Goal: Task Accomplishment & Management: Manage account settings

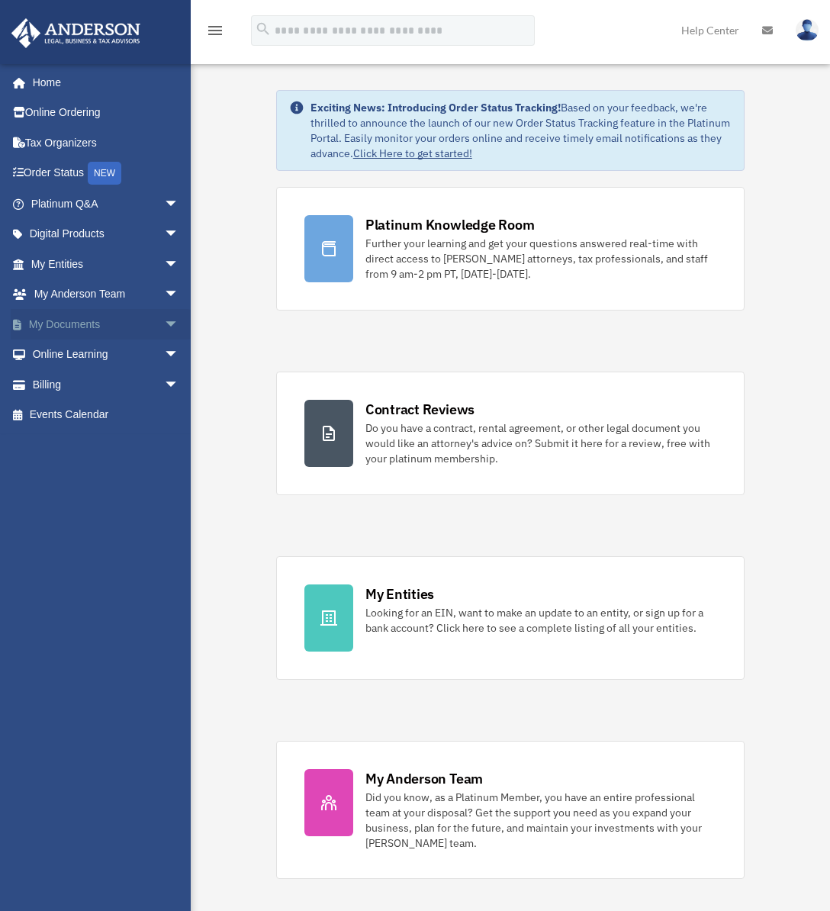
click at [72, 325] on link "My Documents arrow_drop_down" at bounding box center [107, 324] width 192 height 31
click at [101, 326] on link "My Documents arrow_drop_down" at bounding box center [107, 324] width 192 height 31
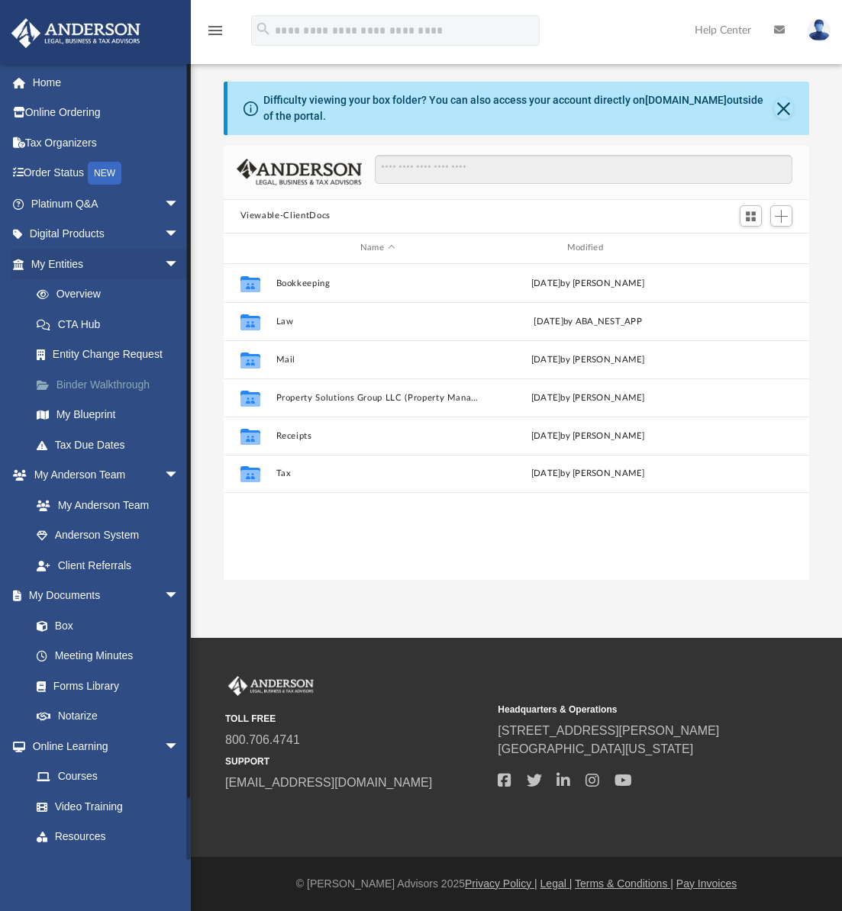
scroll to position [336, 574]
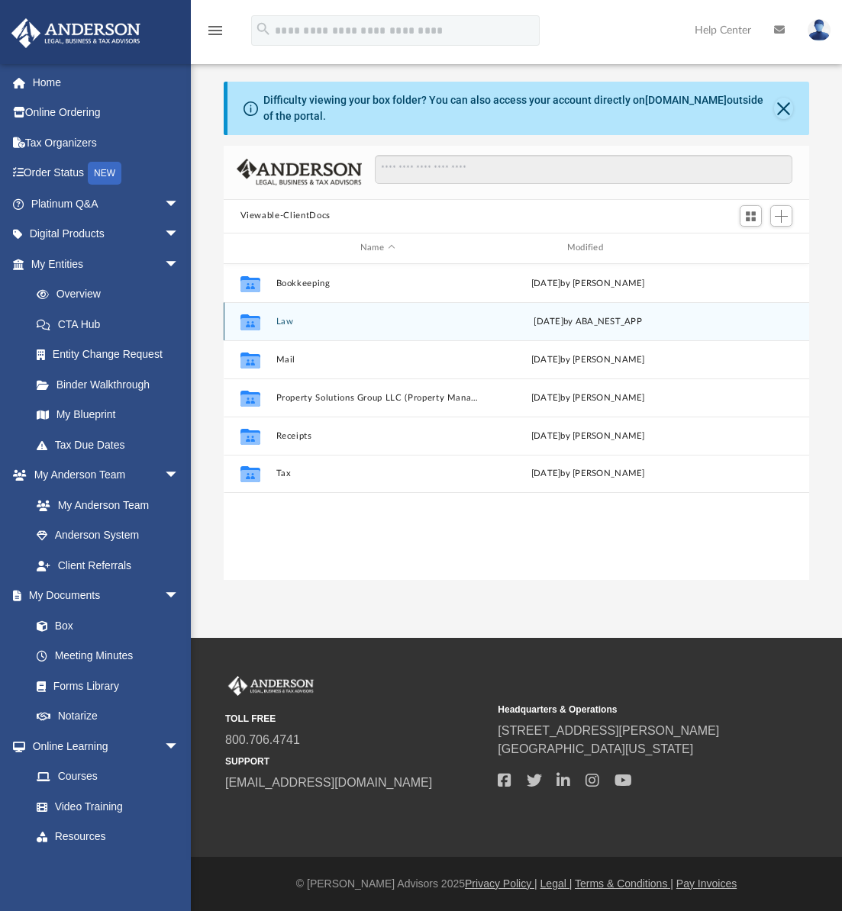
click at [292, 319] on button "Law" at bounding box center [377, 322] width 204 height 10
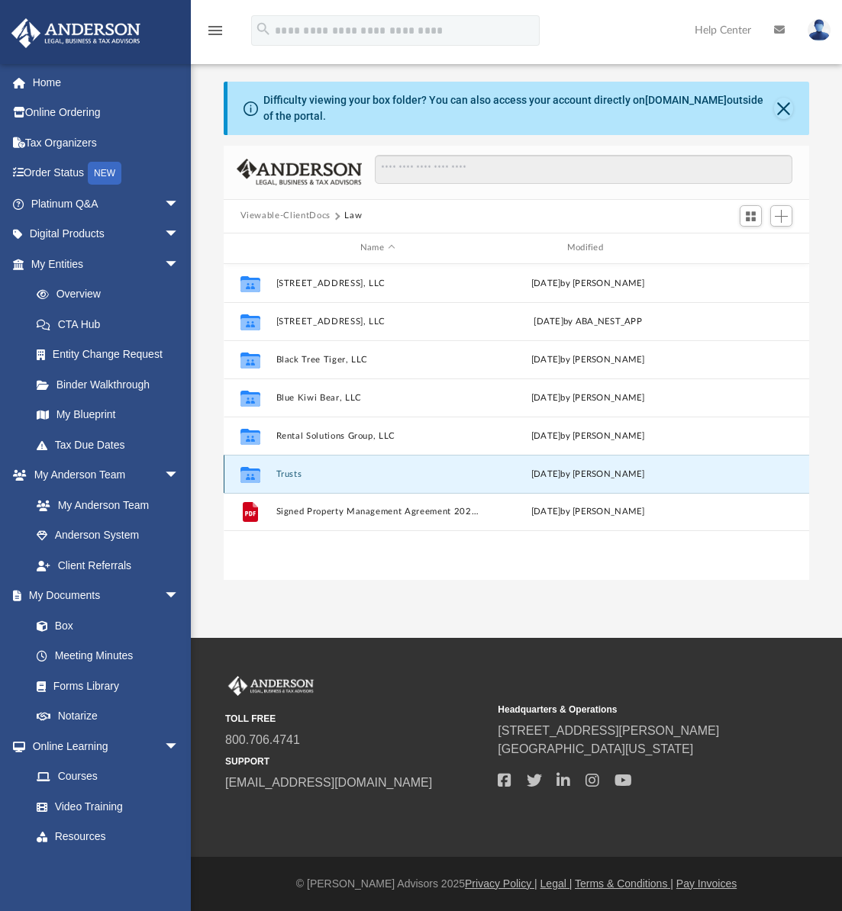
click at [292, 473] on button "Trusts" at bounding box center [377, 474] width 204 height 10
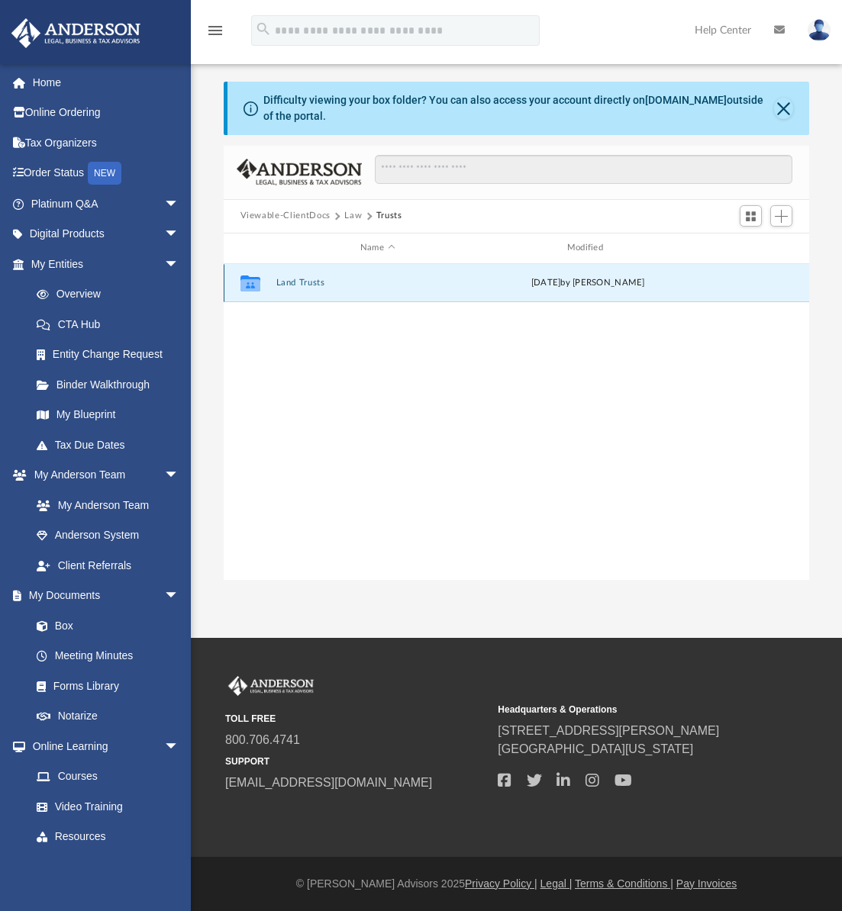
click at [303, 282] on button "Land Trusts" at bounding box center [377, 283] width 204 height 10
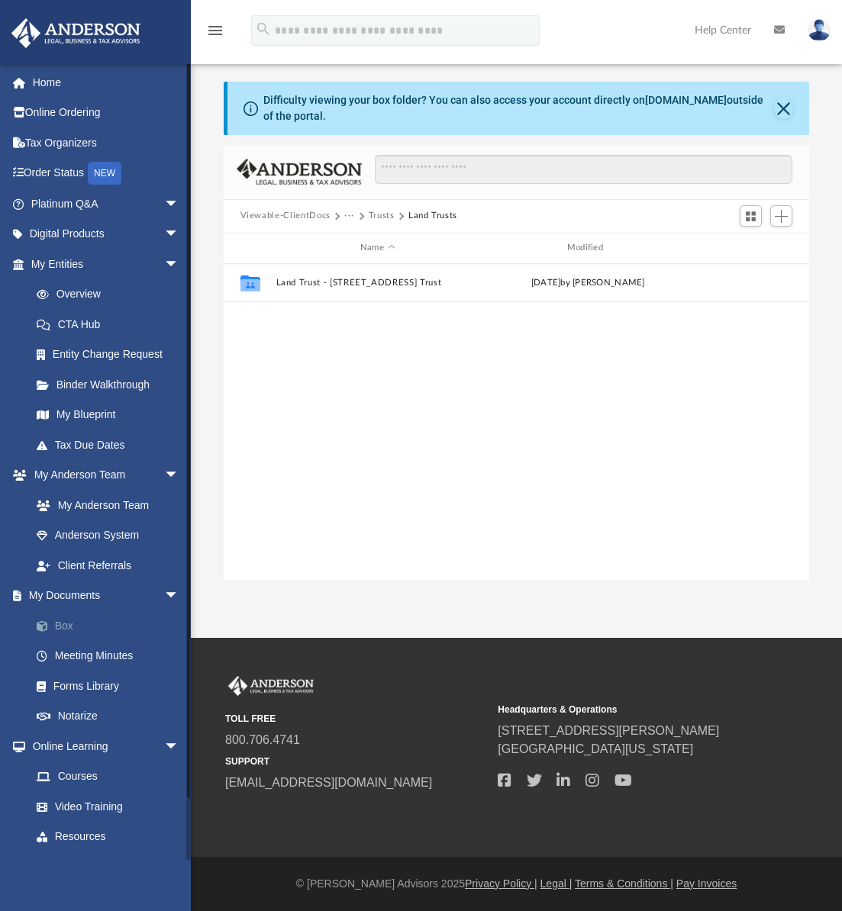
click at [69, 626] on link "Box" at bounding box center [111, 626] width 181 height 31
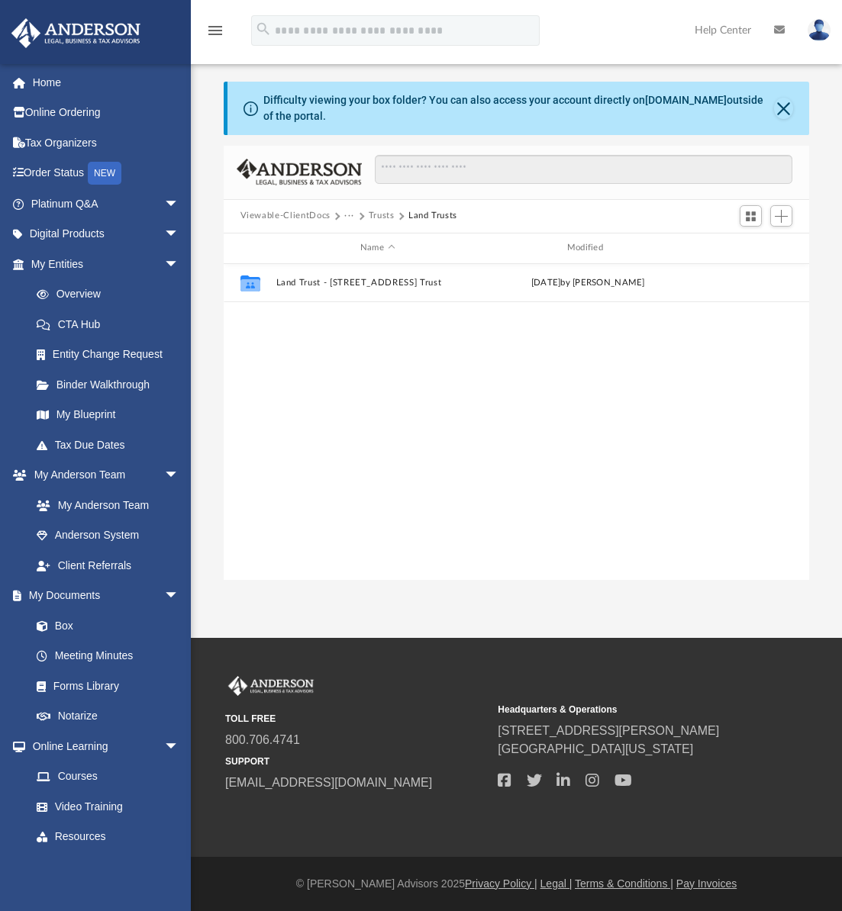
click at [376, 213] on button "Trusts" at bounding box center [382, 216] width 26 height 14
click at [349, 217] on button "Law" at bounding box center [353, 216] width 18 height 14
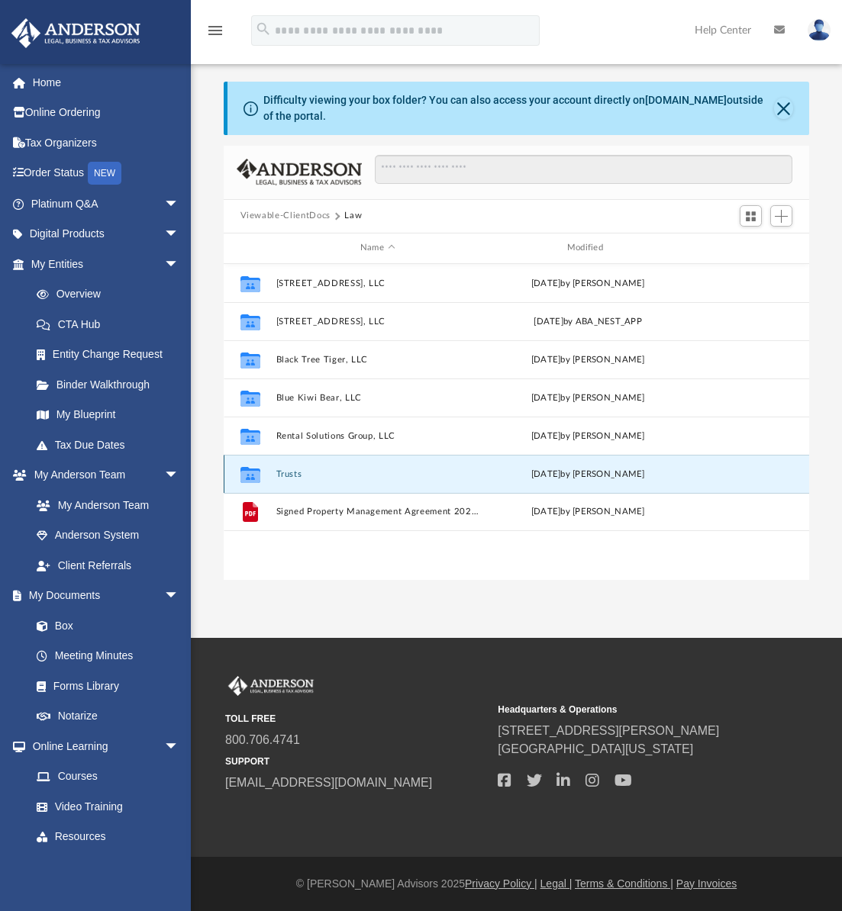
click at [296, 475] on button "Trusts" at bounding box center [377, 474] width 204 height 10
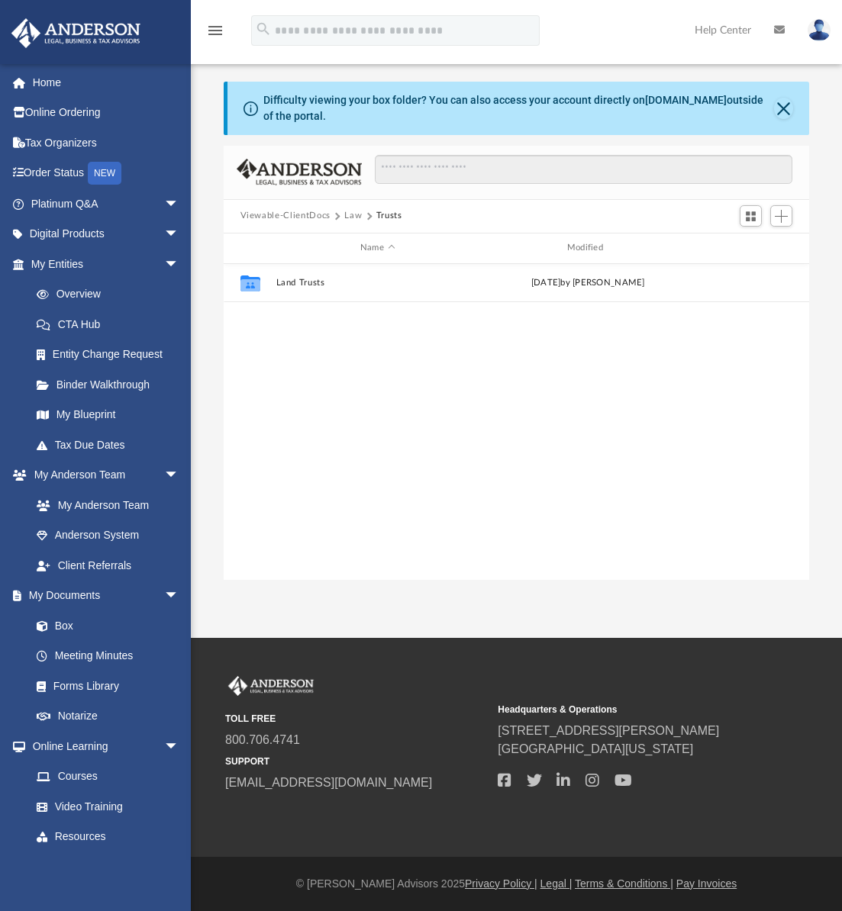
click at [359, 409] on div "Collaborated Folder Land Trusts Fri Jul 25 2025 by Kurtis Diethrich" at bounding box center [517, 422] width 586 height 316
click at [781, 217] on span "Add" at bounding box center [781, 216] width 13 height 13
click at [750, 248] on li "Upload" at bounding box center [759, 247] width 49 height 16
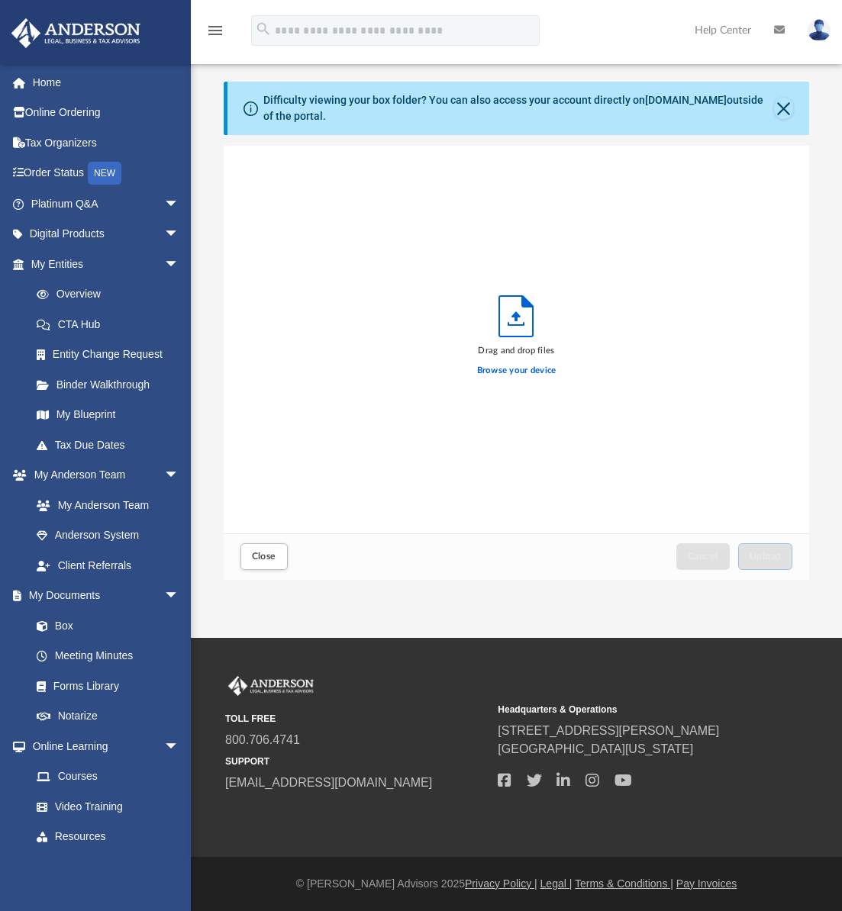
scroll to position [375, 574]
click at [261, 548] on button "Close" at bounding box center [263, 556] width 47 height 27
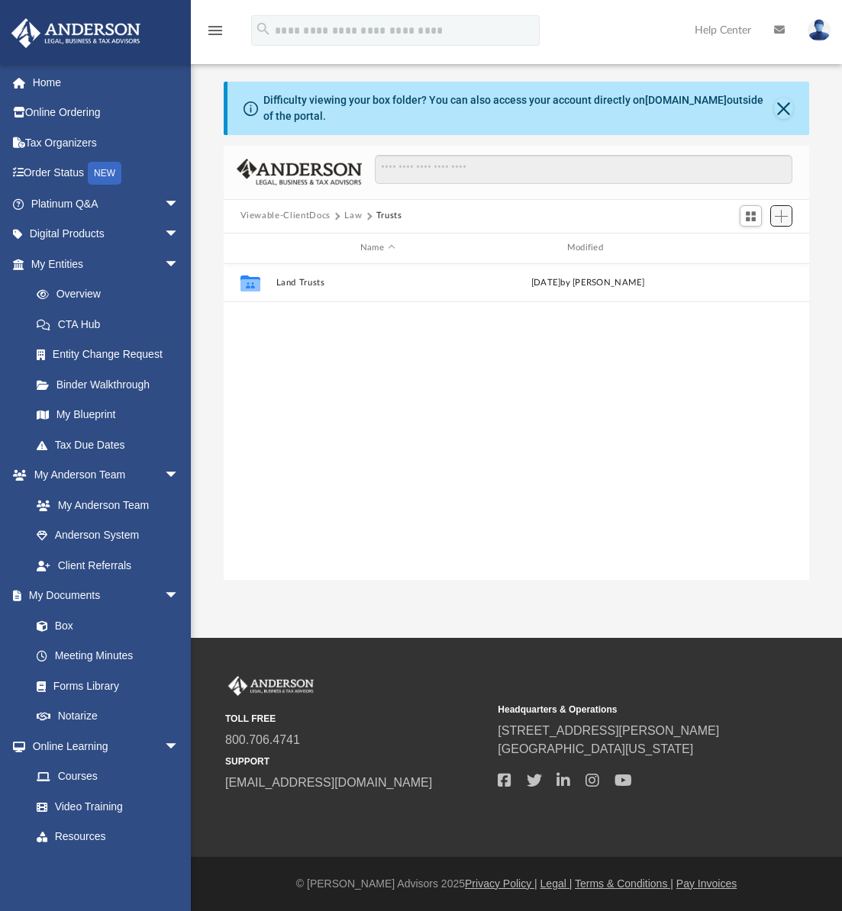
click at [782, 221] on span "Add" at bounding box center [781, 216] width 13 height 13
click at [758, 273] on li "New Folder" at bounding box center [759, 271] width 49 height 16
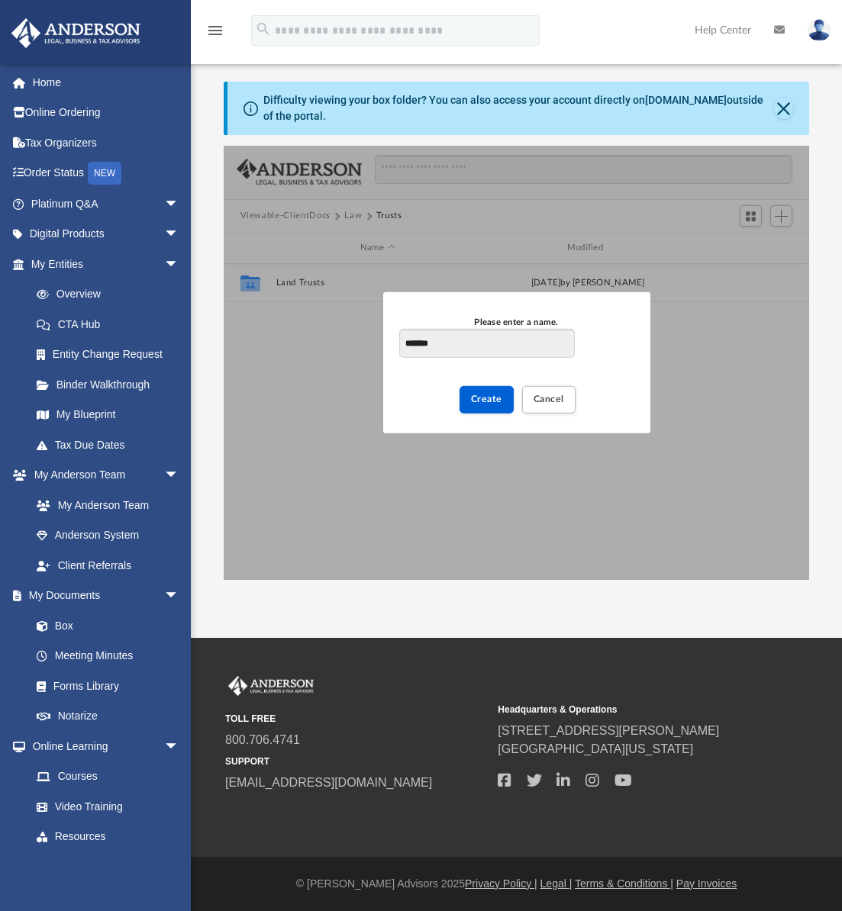
click at [475, 343] on input "******" at bounding box center [486, 343] width 175 height 29
type input "**********"
click at [488, 401] on span "Create" at bounding box center [486, 399] width 31 height 9
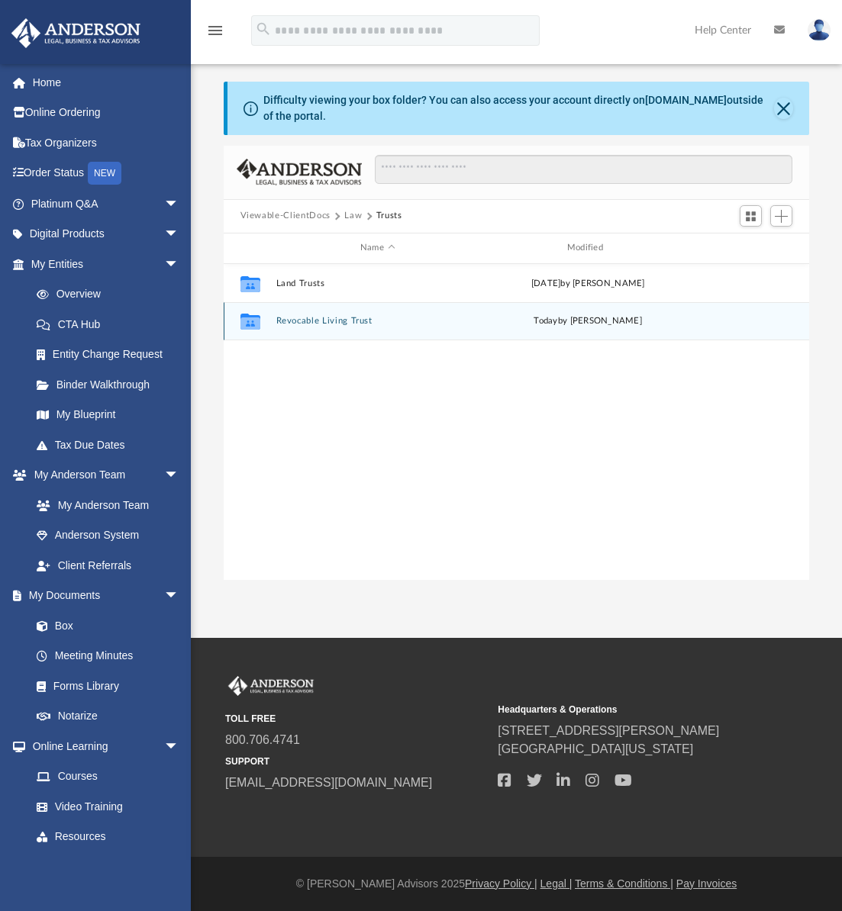
click at [354, 321] on button "Revocable Living Trust" at bounding box center [377, 321] width 204 height 10
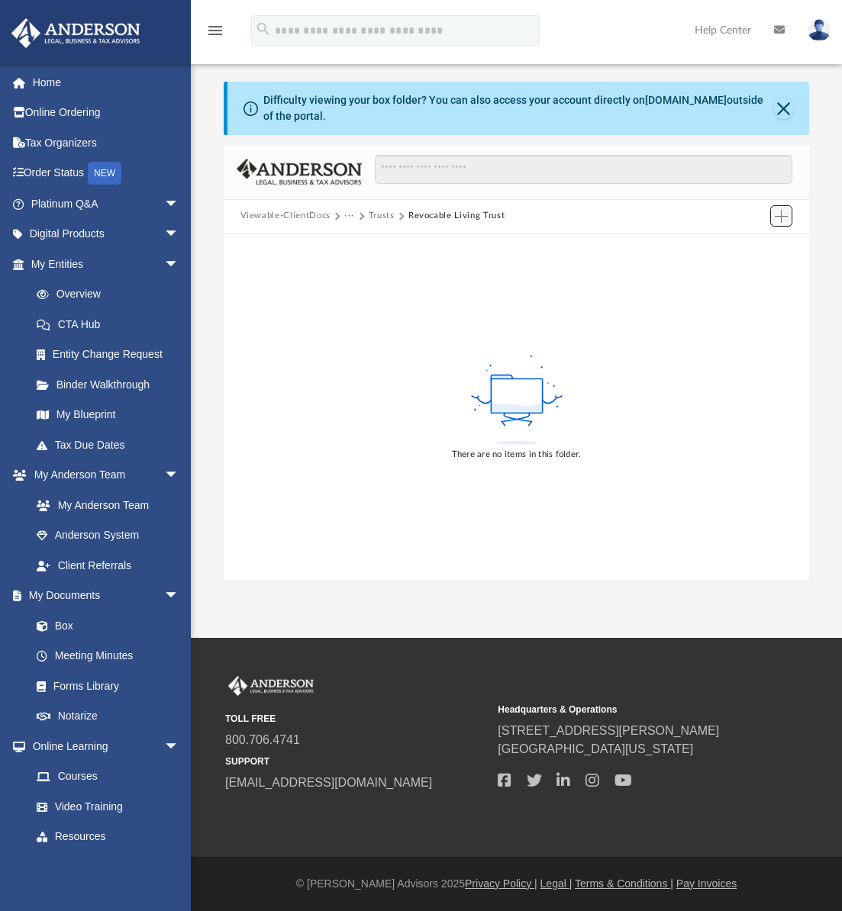
click at [775, 216] on span "Add" at bounding box center [781, 216] width 13 height 13
click at [754, 246] on li "Upload" at bounding box center [759, 247] width 49 height 16
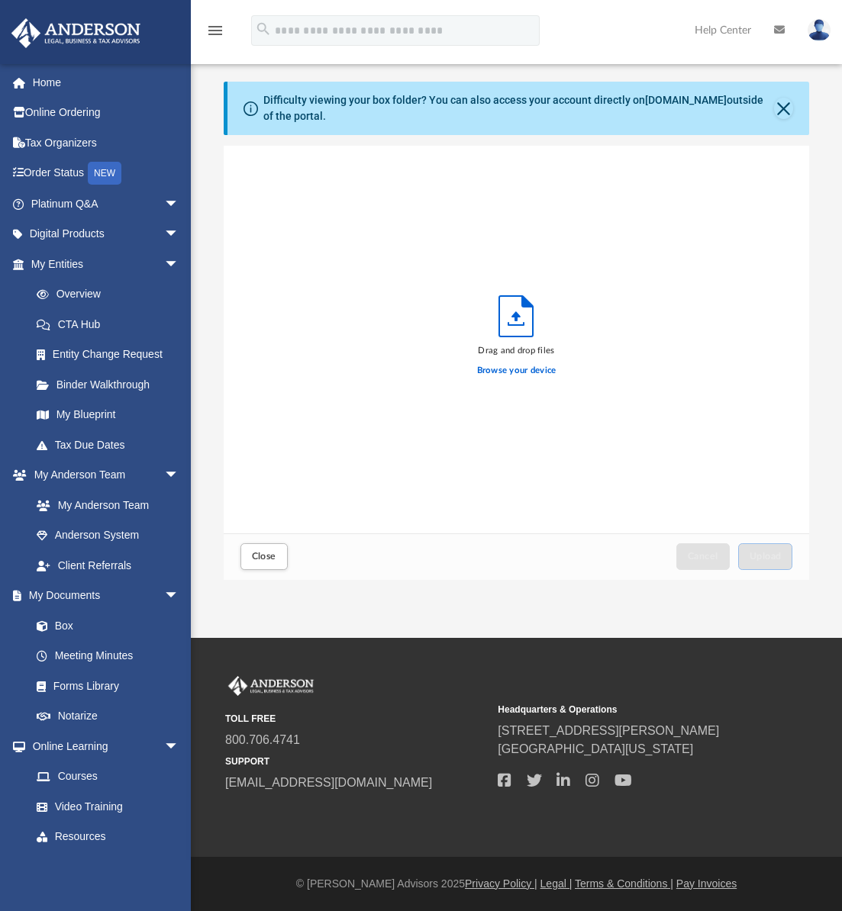
scroll to position [375, 574]
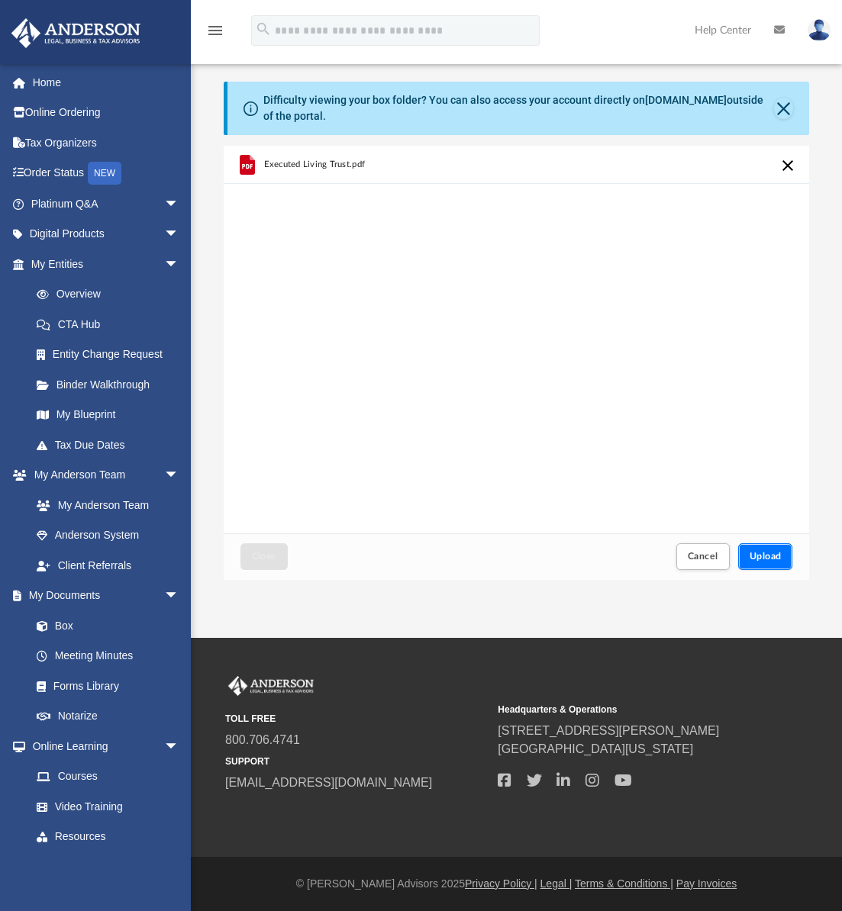
click at [759, 553] on span "Upload" at bounding box center [765, 556] width 32 height 9
click at [270, 559] on span "Close" at bounding box center [264, 556] width 24 height 9
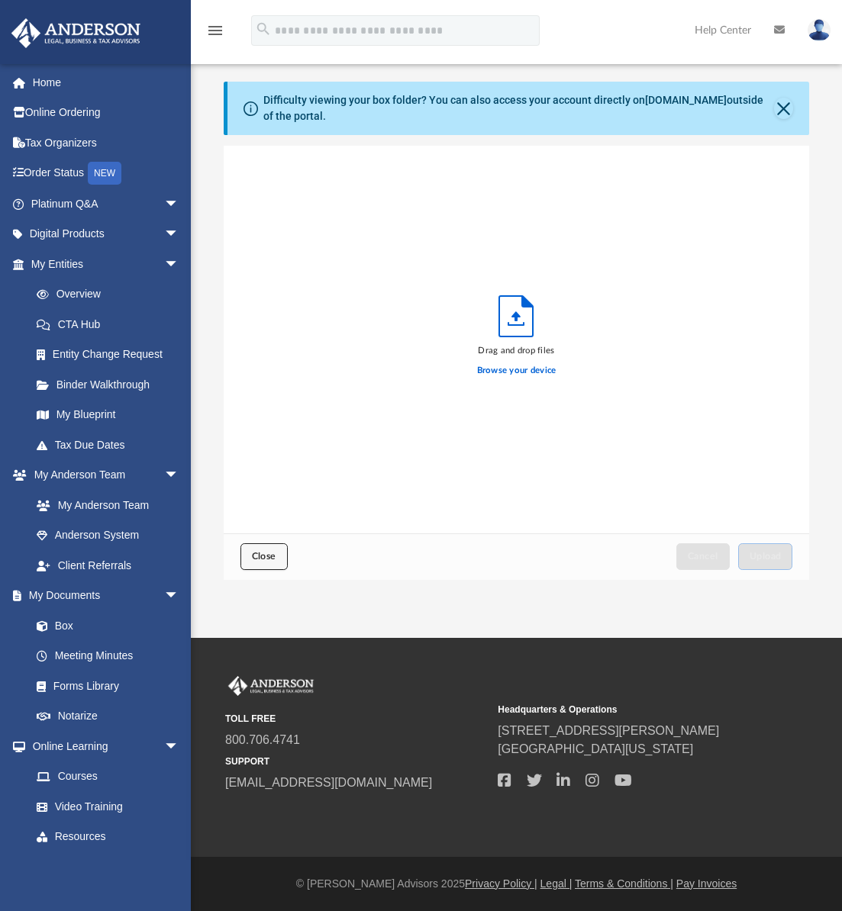
click at [266, 561] on span "Close" at bounding box center [264, 556] width 24 height 9
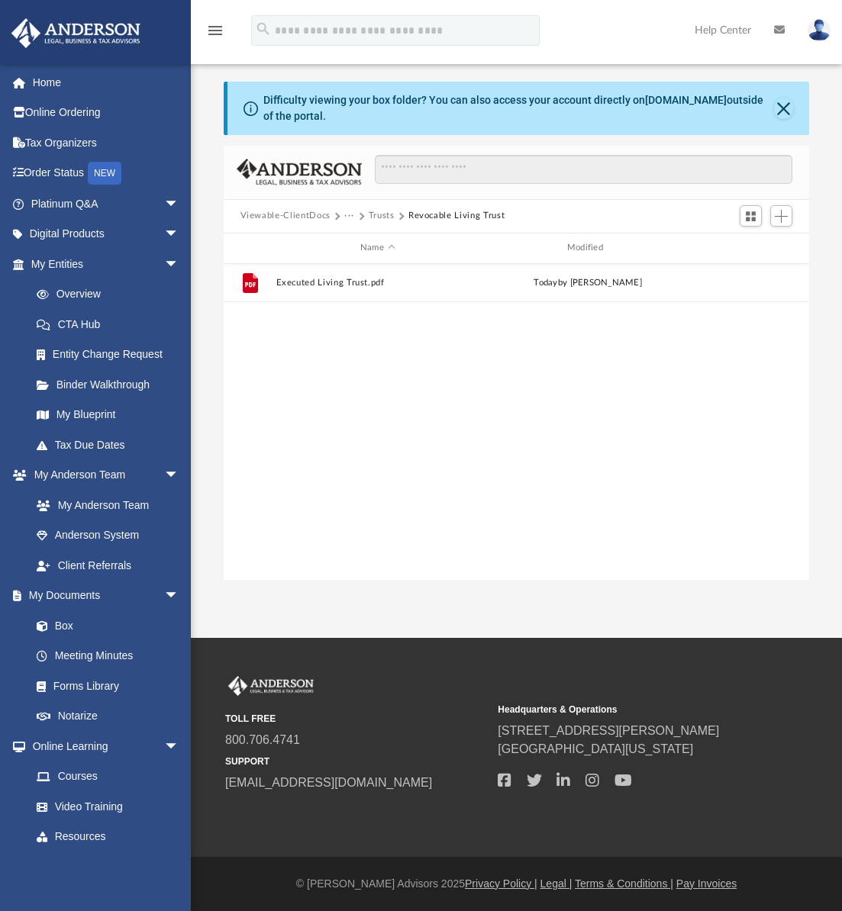
click at [417, 427] on div "File Executed Living Trust.pdf today by Kurtis Diethrich" at bounding box center [517, 422] width 586 height 316
click at [788, 216] on button "Add" at bounding box center [781, 215] width 23 height 21
click at [752, 247] on li "Upload" at bounding box center [759, 247] width 49 height 16
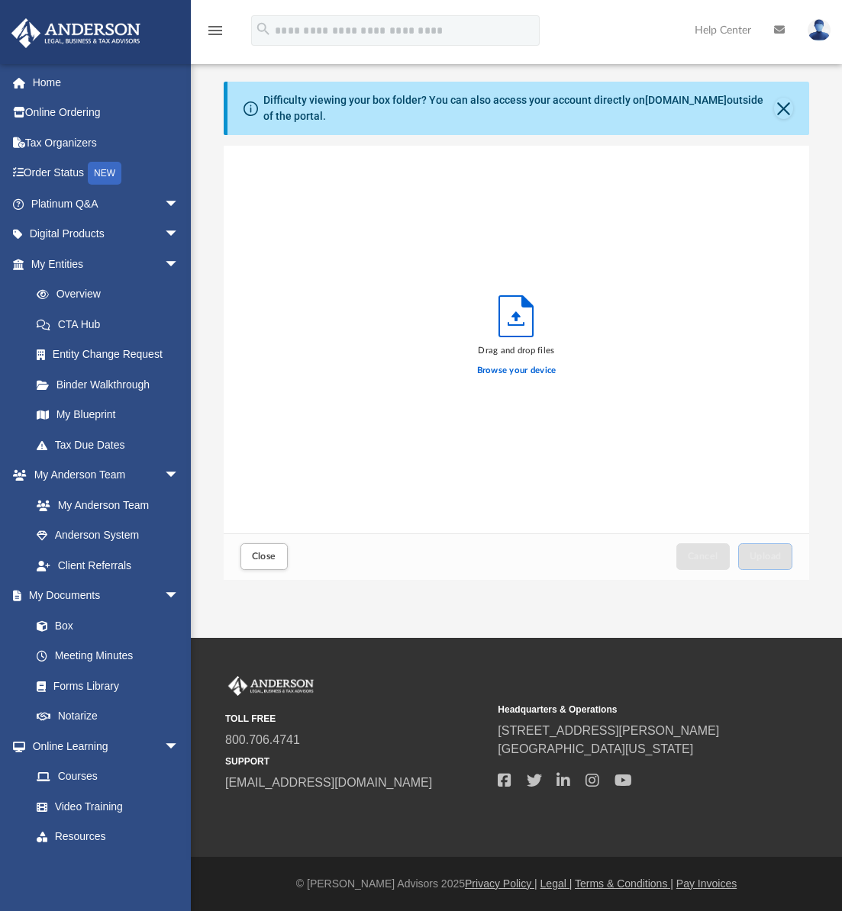
scroll to position [375, 574]
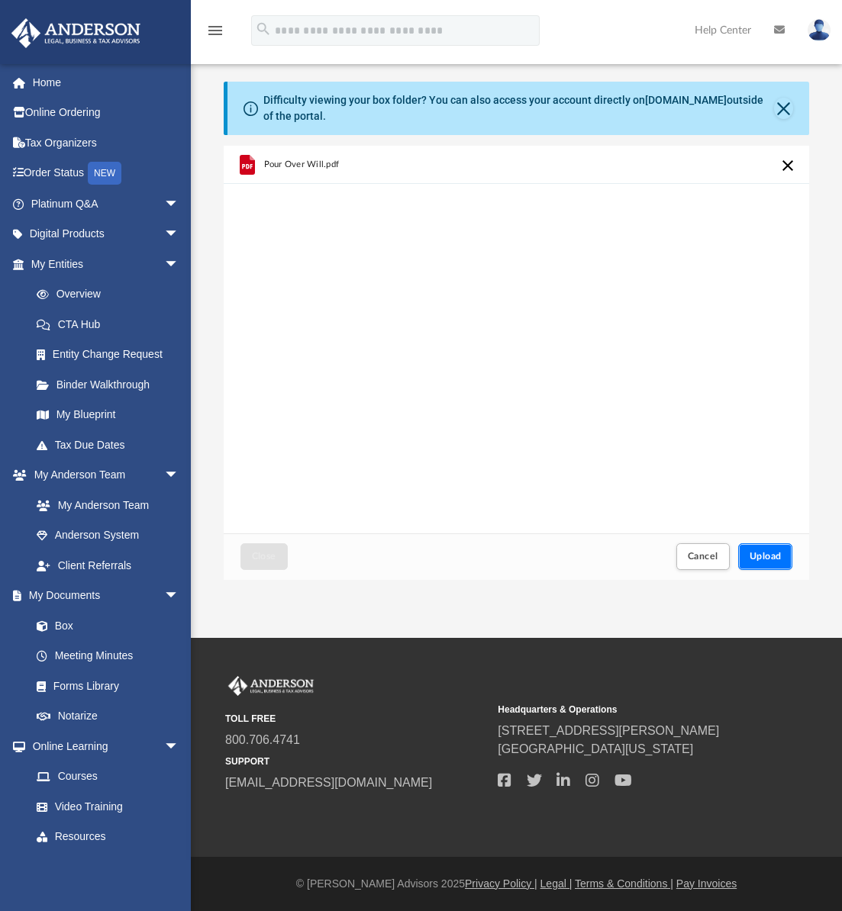
click at [765, 558] on span "Upload" at bounding box center [765, 556] width 32 height 9
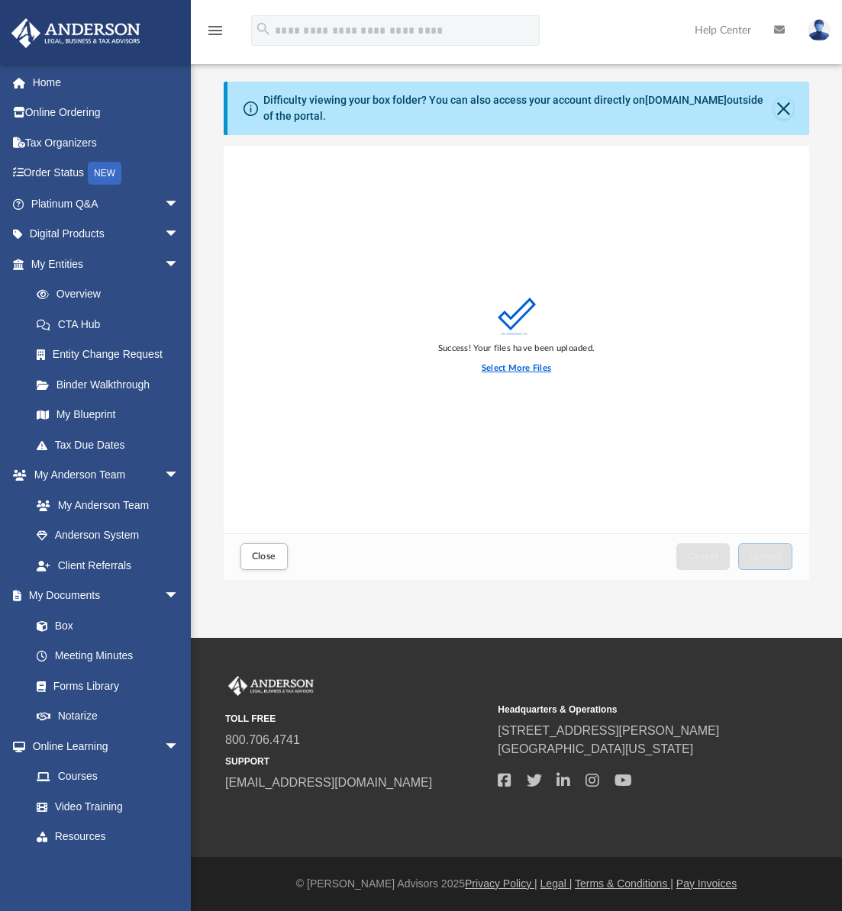
click at [524, 365] on label "Select More Files" at bounding box center [516, 369] width 69 height 14
click at [0, 0] on input "Select More Files" at bounding box center [0, 0] width 0 height 0
click at [278, 558] on button "Close" at bounding box center [263, 556] width 47 height 27
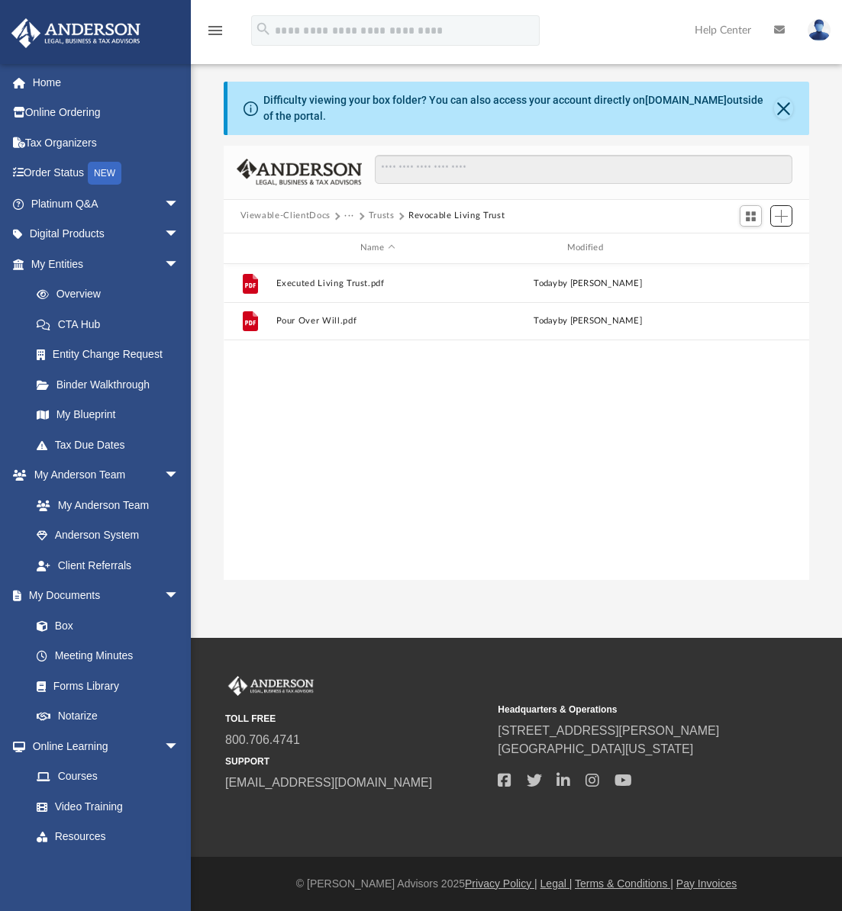
scroll to position [336, 574]
click at [785, 214] on span "Add" at bounding box center [781, 216] width 13 height 13
click at [760, 246] on li "Upload" at bounding box center [759, 247] width 49 height 16
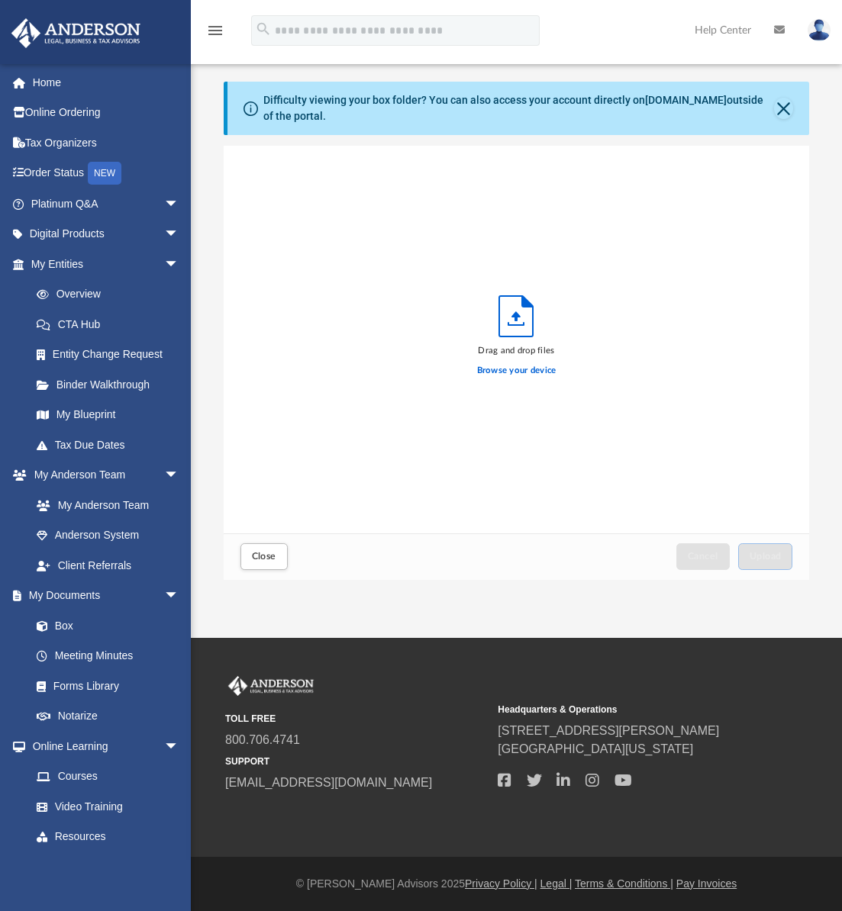
scroll to position [375, 574]
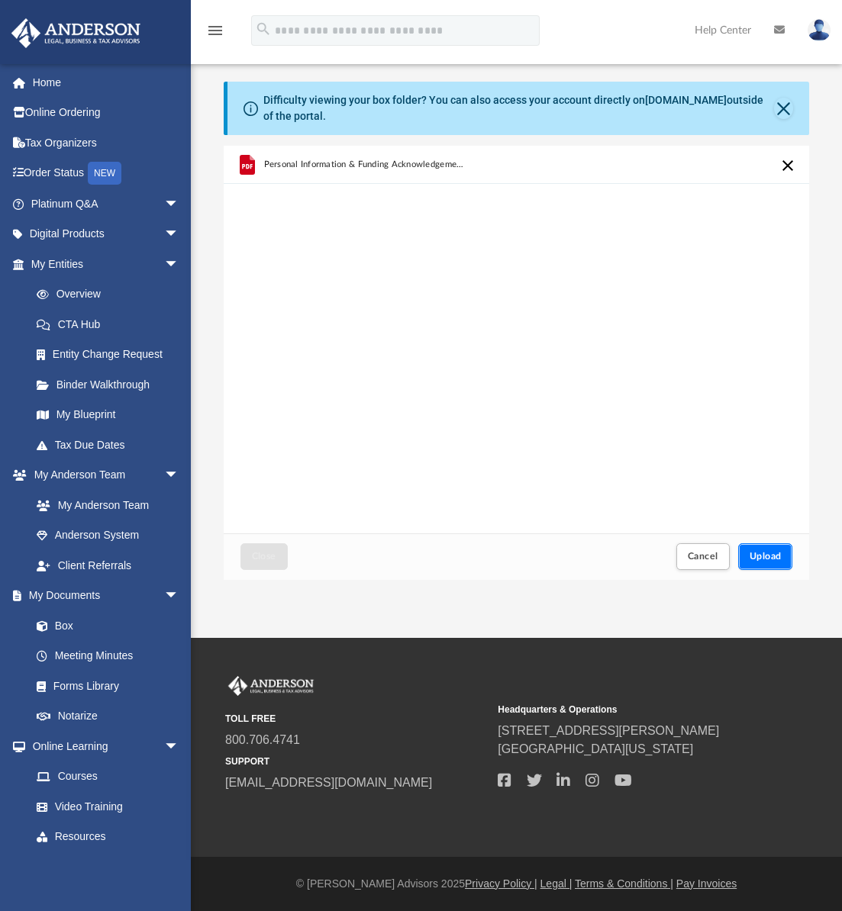
click at [764, 561] on span "Upload" at bounding box center [765, 556] width 32 height 9
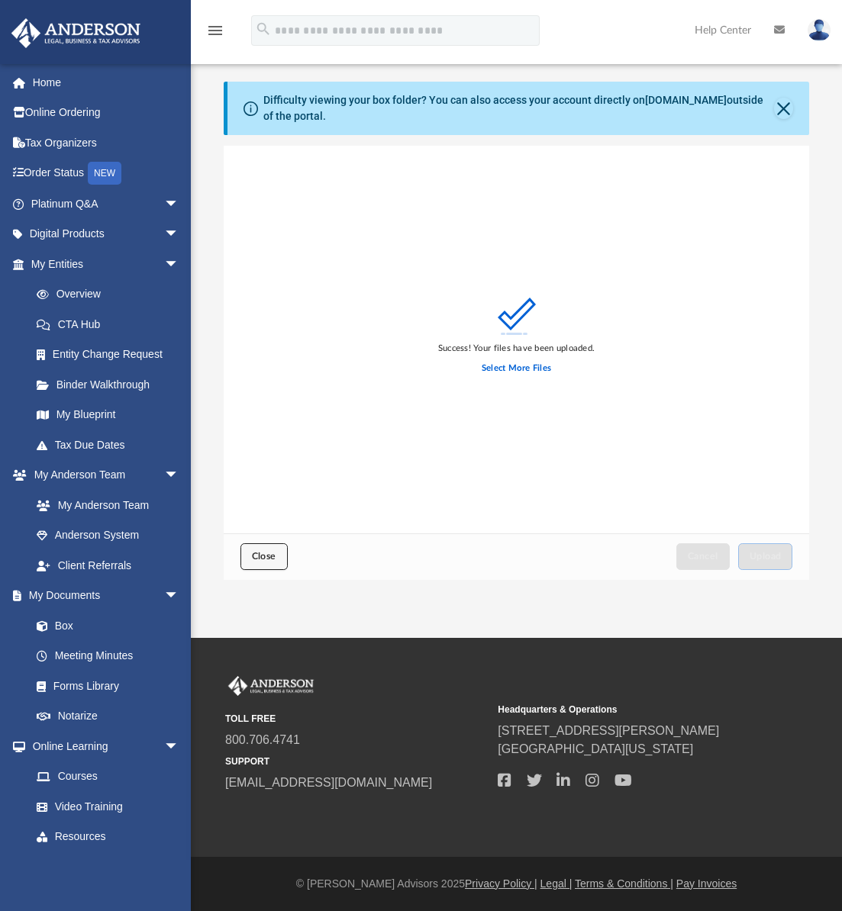
click at [275, 549] on button "Close" at bounding box center [263, 556] width 47 height 27
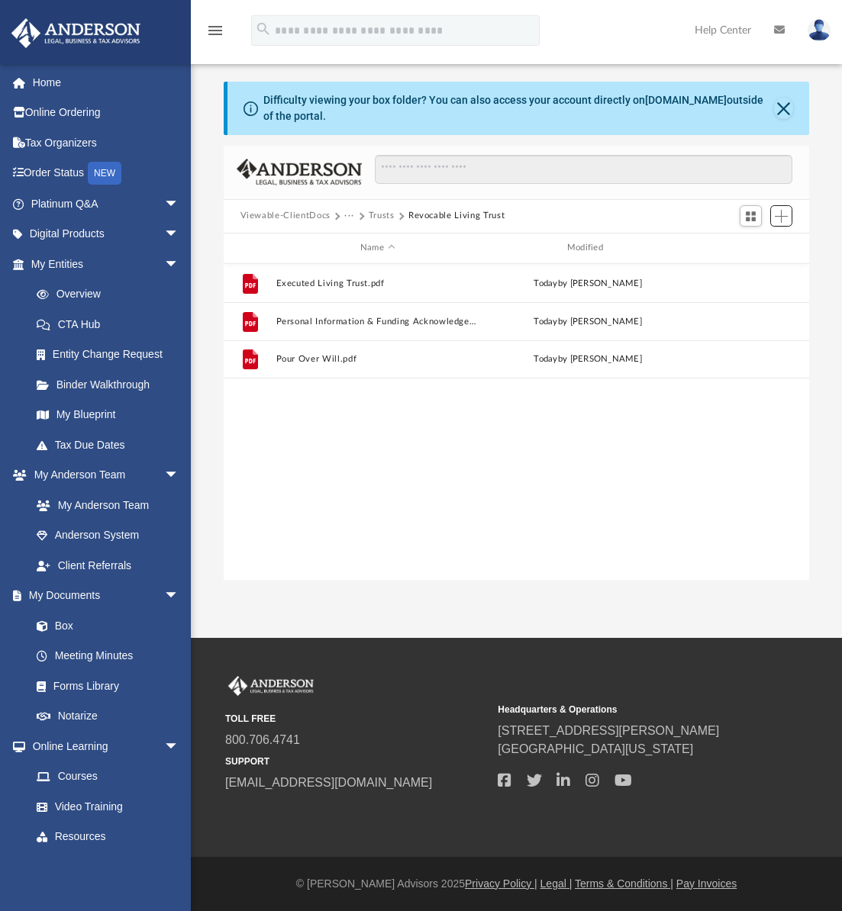
scroll to position [336, 574]
click at [782, 224] on button "Add" at bounding box center [781, 215] width 23 height 21
click at [757, 242] on li "Upload" at bounding box center [759, 247] width 49 height 16
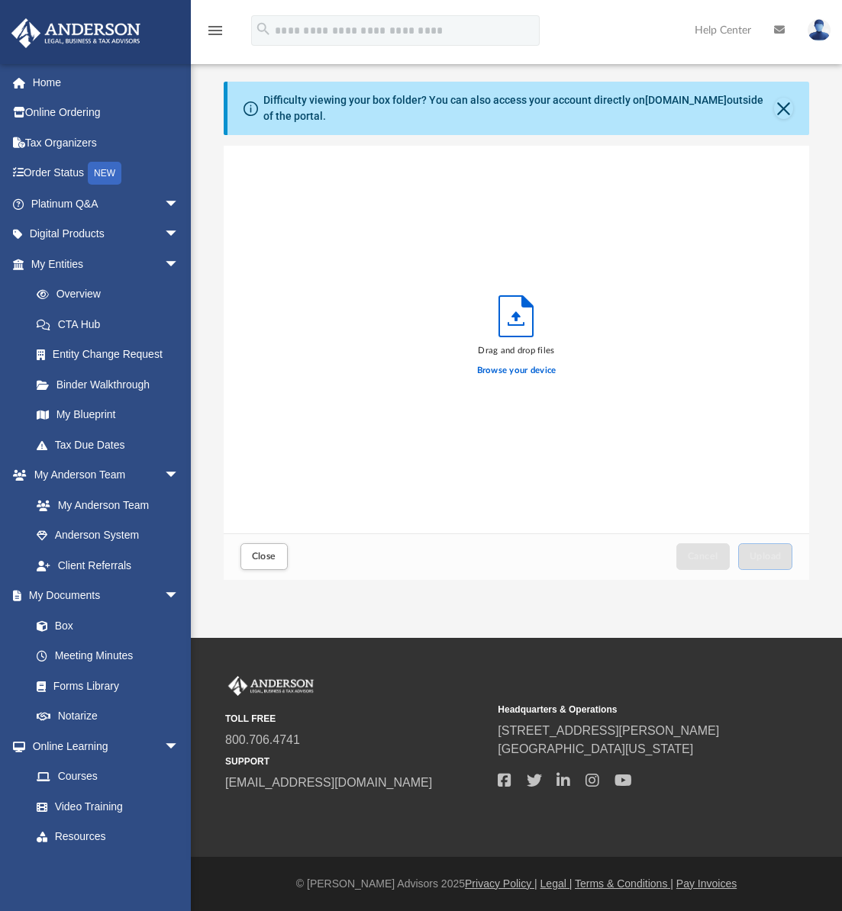
scroll to position [375, 574]
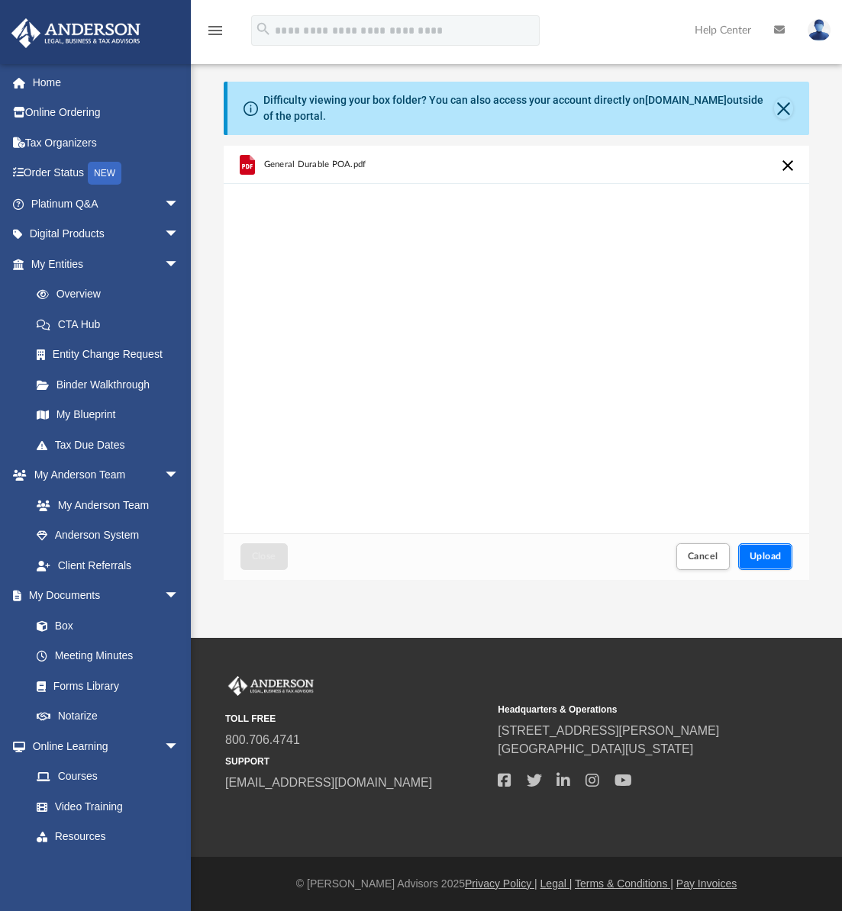
click at [765, 559] on span "Upload" at bounding box center [765, 556] width 32 height 9
click at [270, 559] on span "Close" at bounding box center [264, 556] width 24 height 9
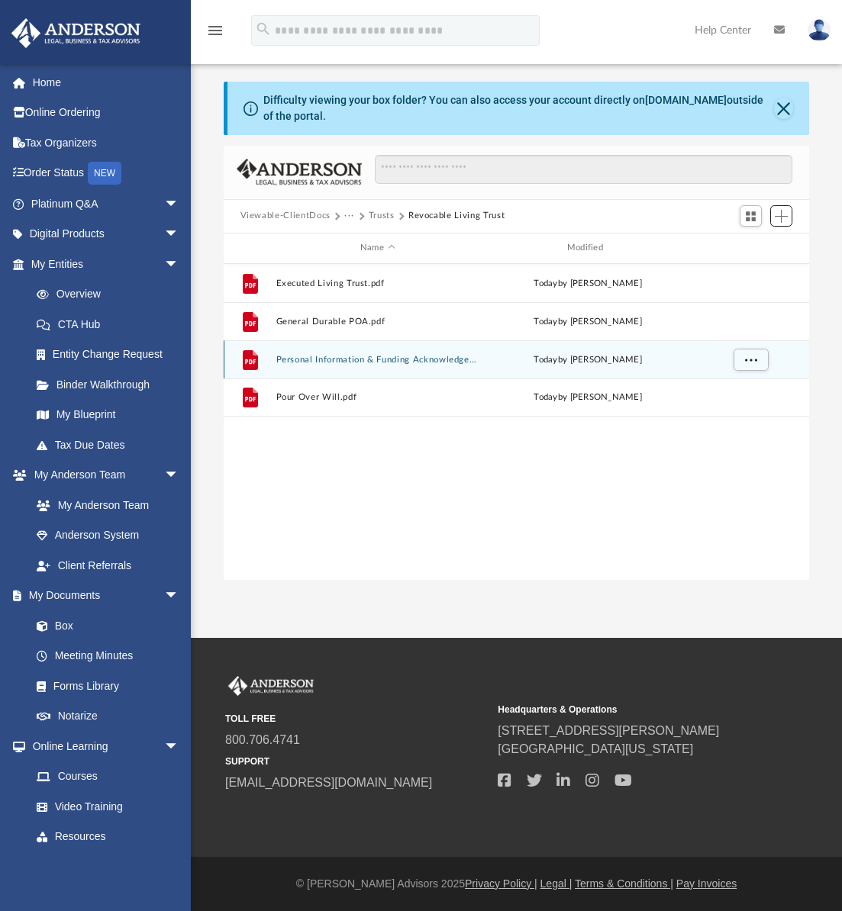
scroll to position [336, 574]
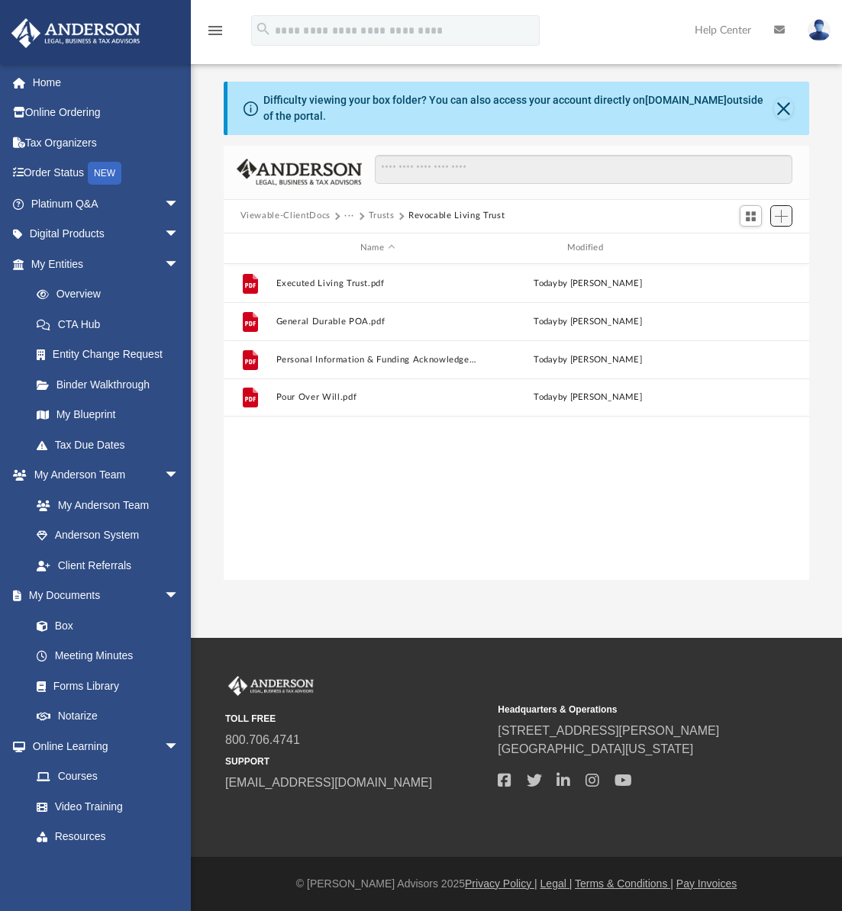
click at [777, 215] on span "Add" at bounding box center [781, 216] width 13 height 13
click at [748, 245] on li "Upload" at bounding box center [759, 247] width 49 height 16
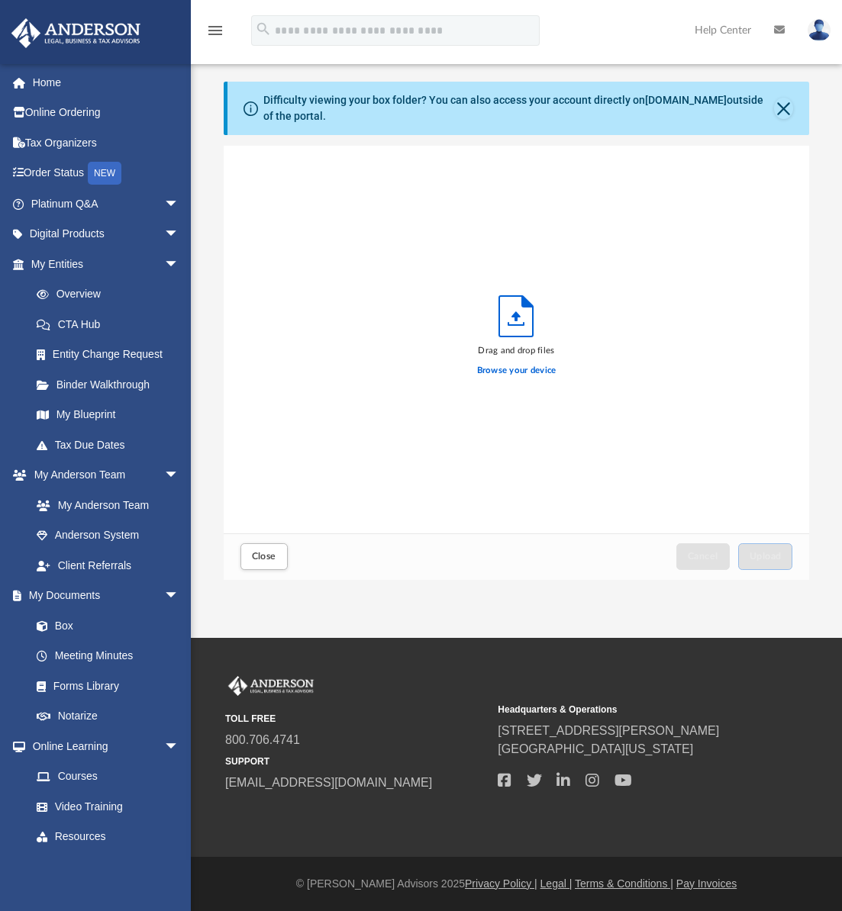
scroll to position [375, 574]
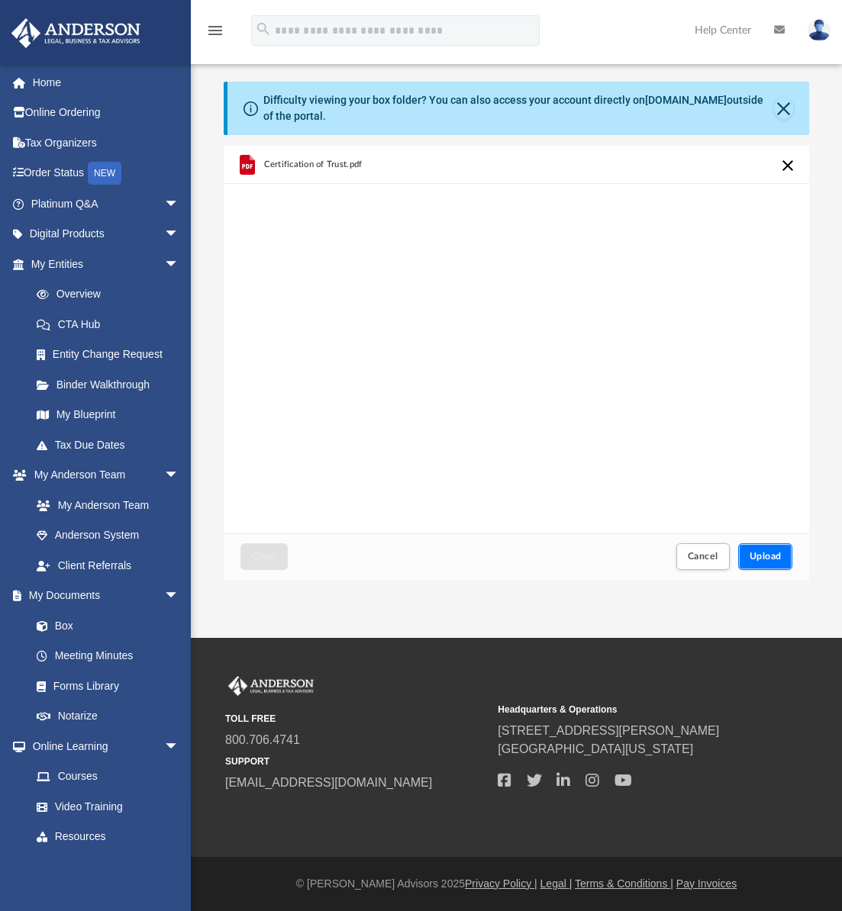
click at [788, 559] on button "Upload" at bounding box center [765, 556] width 55 height 27
click at [279, 551] on button "Close" at bounding box center [263, 556] width 47 height 27
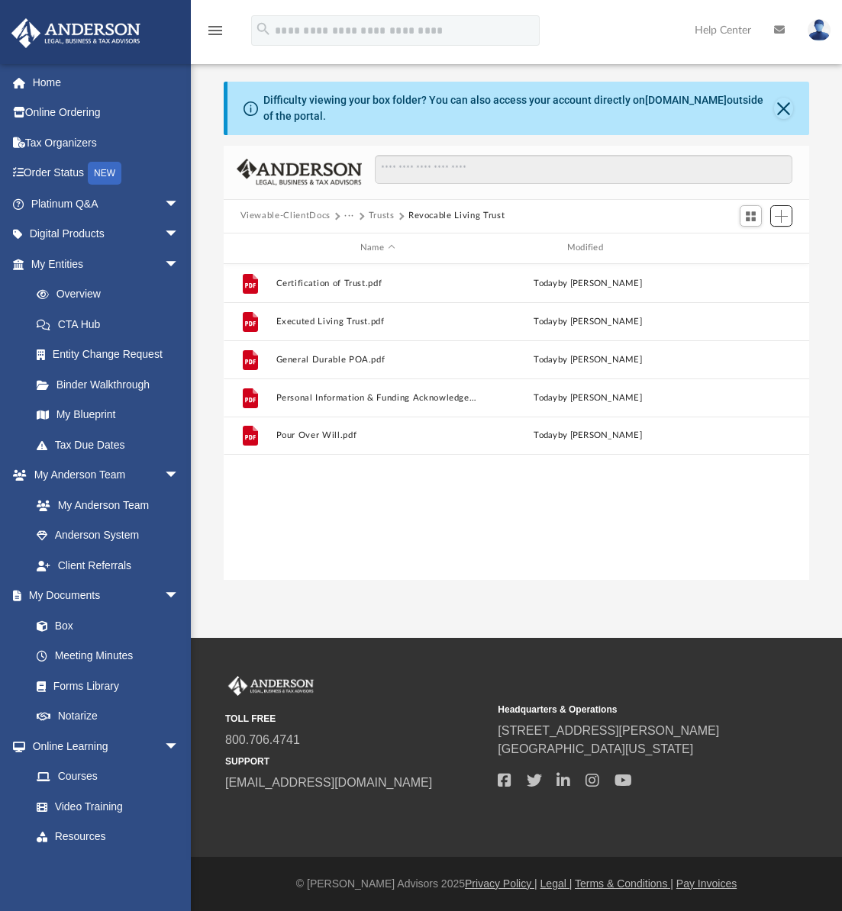
scroll to position [336, 574]
click at [387, 527] on div "File Certification of Trust.pdf today by Kurtis Diethrich File Executed Living …" at bounding box center [517, 422] width 586 height 316
click at [781, 215] on span "Add" at bounding box center [781, 216] width 13 height 13
click at [751, 244] on li "Upload" at bounding box center [759, 247] width 49 height 16
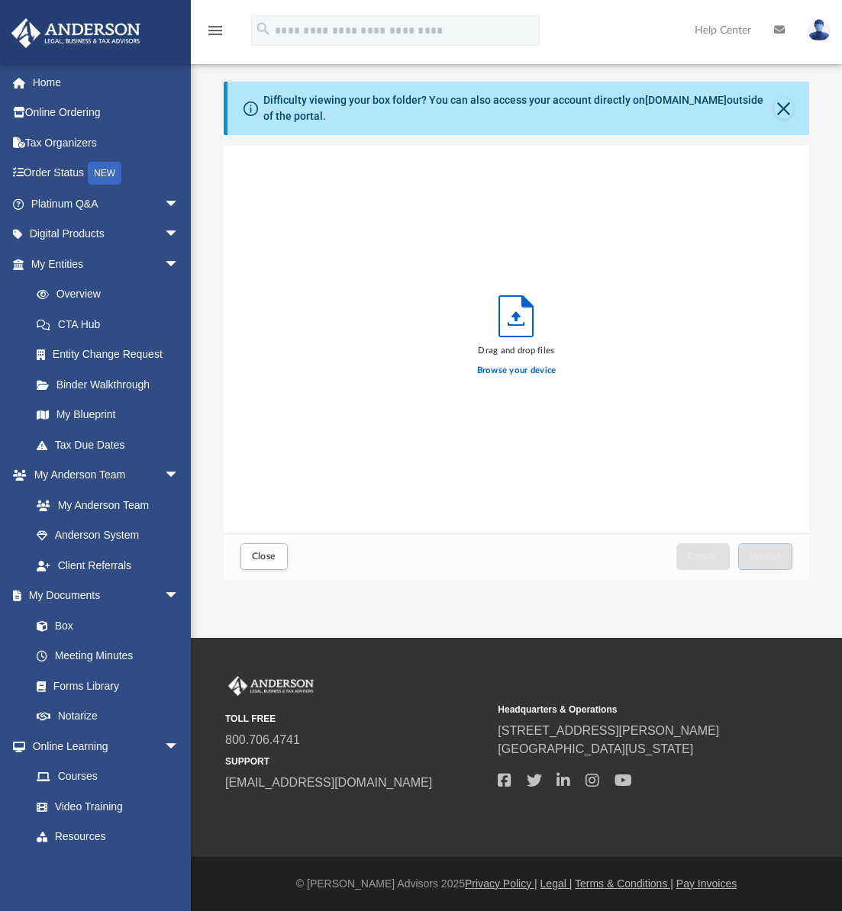
scroll to position [375, 574]
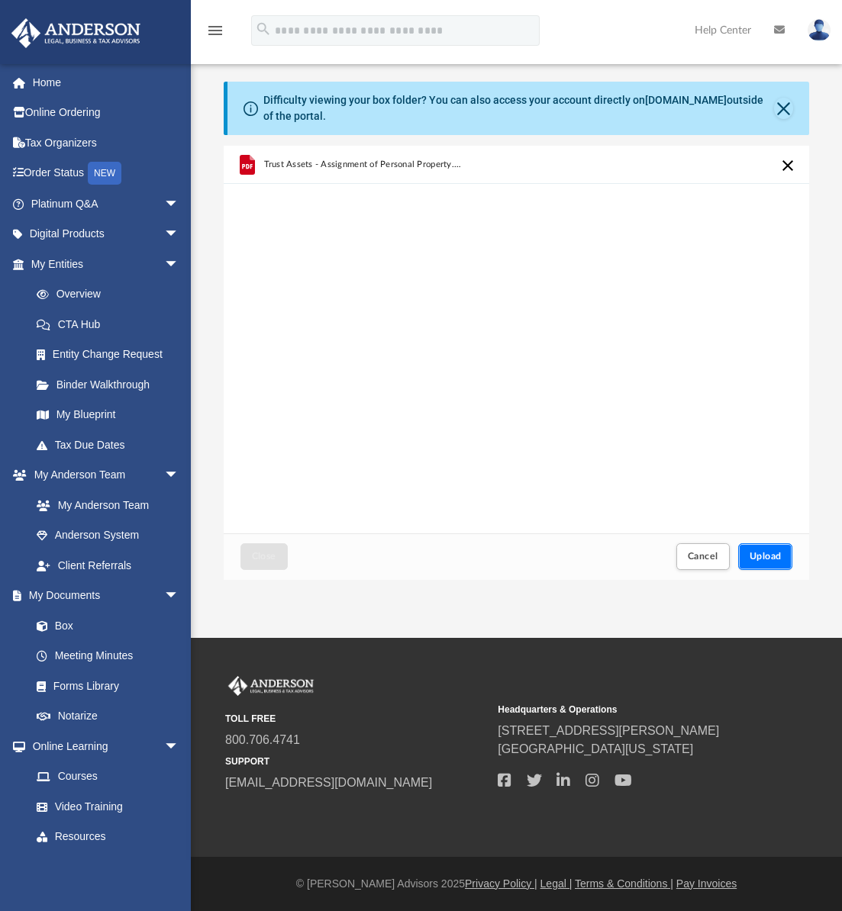
click at [784, 556] on button "Upload" at bounding box center [765, 556] width 55 height 27
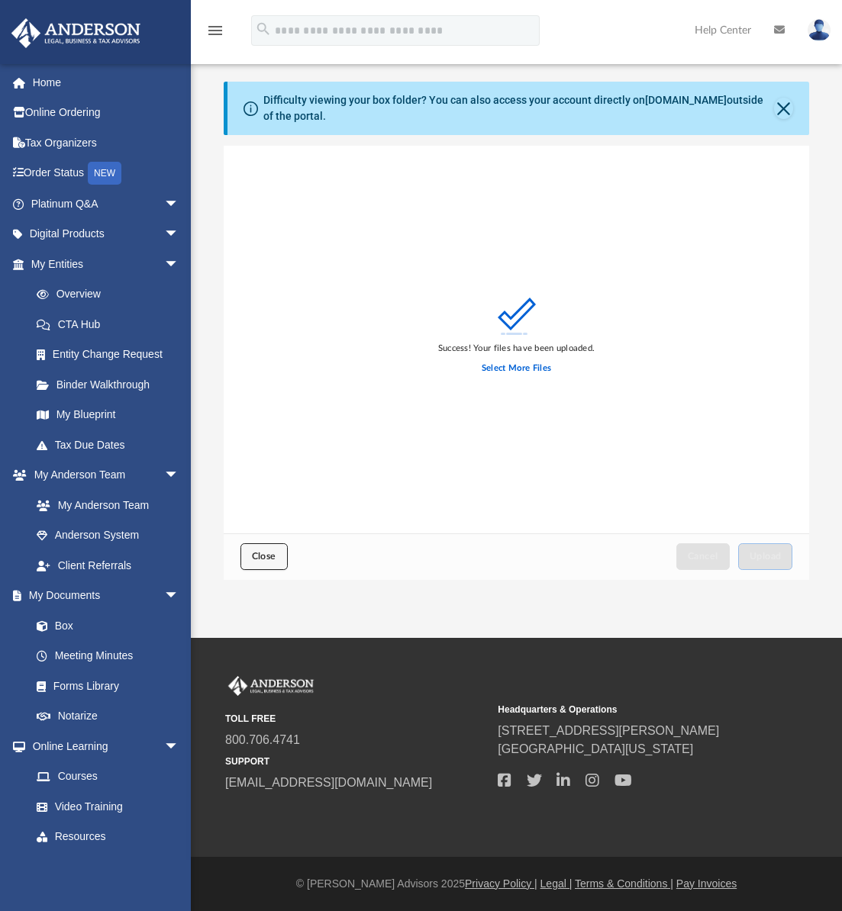
click at [275, 562] on button "Close" at bounding box center [263, 556] width 47 height 27
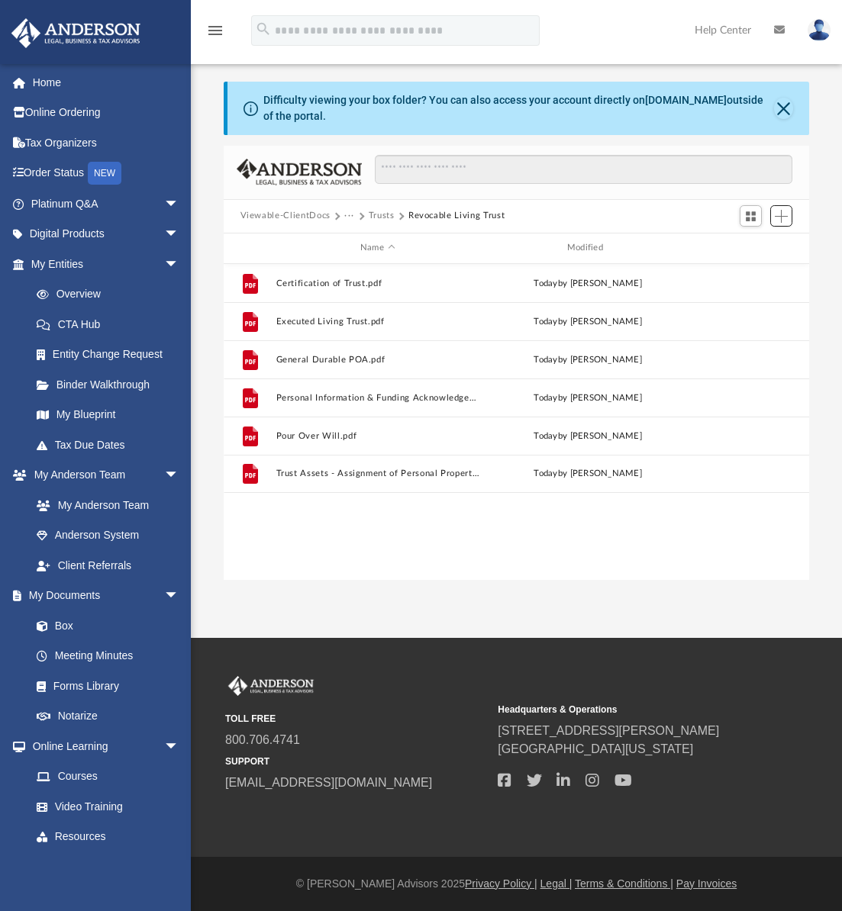
scroll to position [336, 574]
click at [782, 211] on span "Add" at bounding box center [781, 216] width 13 height 13
click at [753, 246] on li "Upload" at bounding box center [759, 247] width 49 height 16
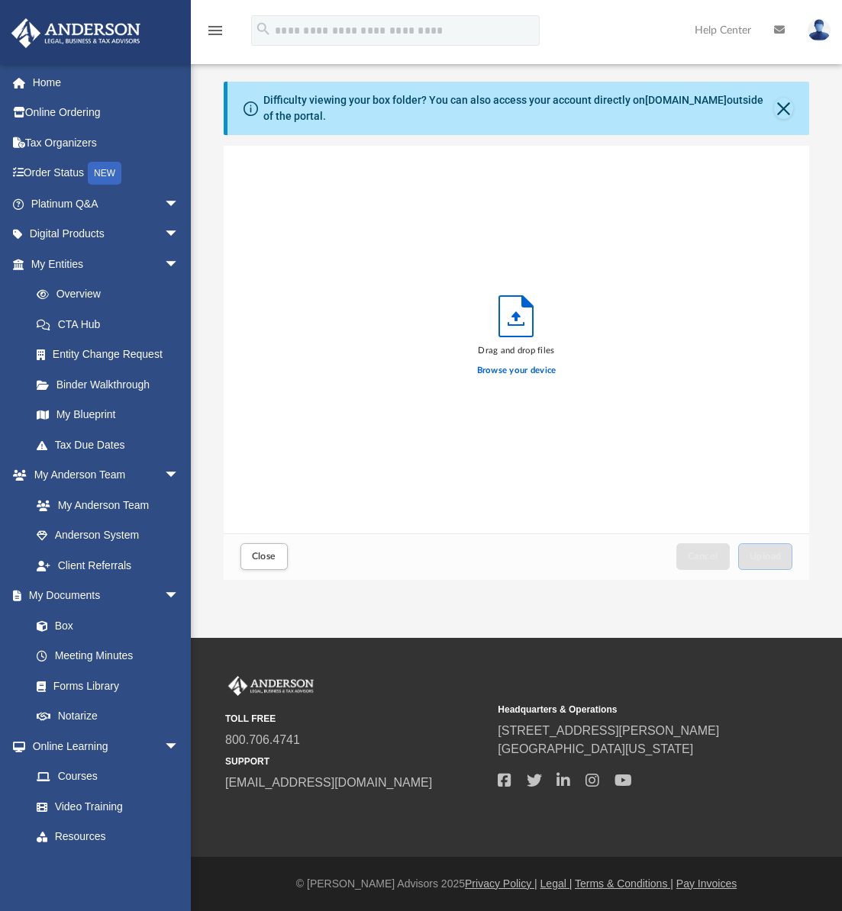
scroll to position [375, 574]
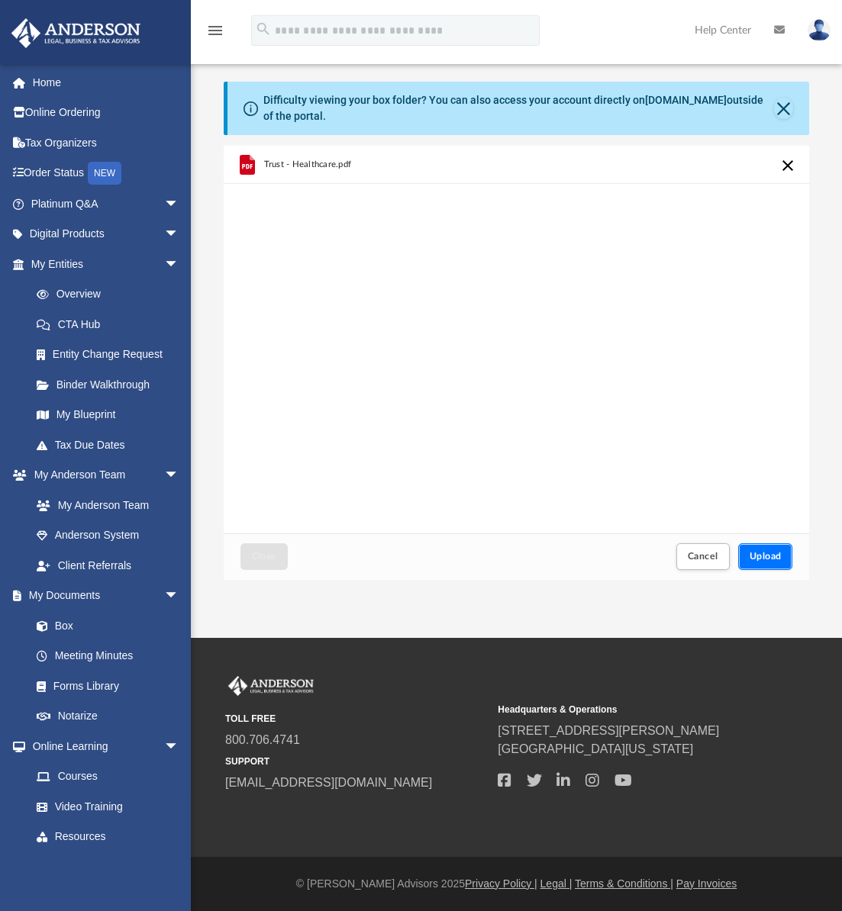
click at [784, 555] on button "Upload" at bounding box center [765, 556] width 55 height 27
click at [267, 564] on button "Close" at bounding box center [263, 556] width 47 height 27
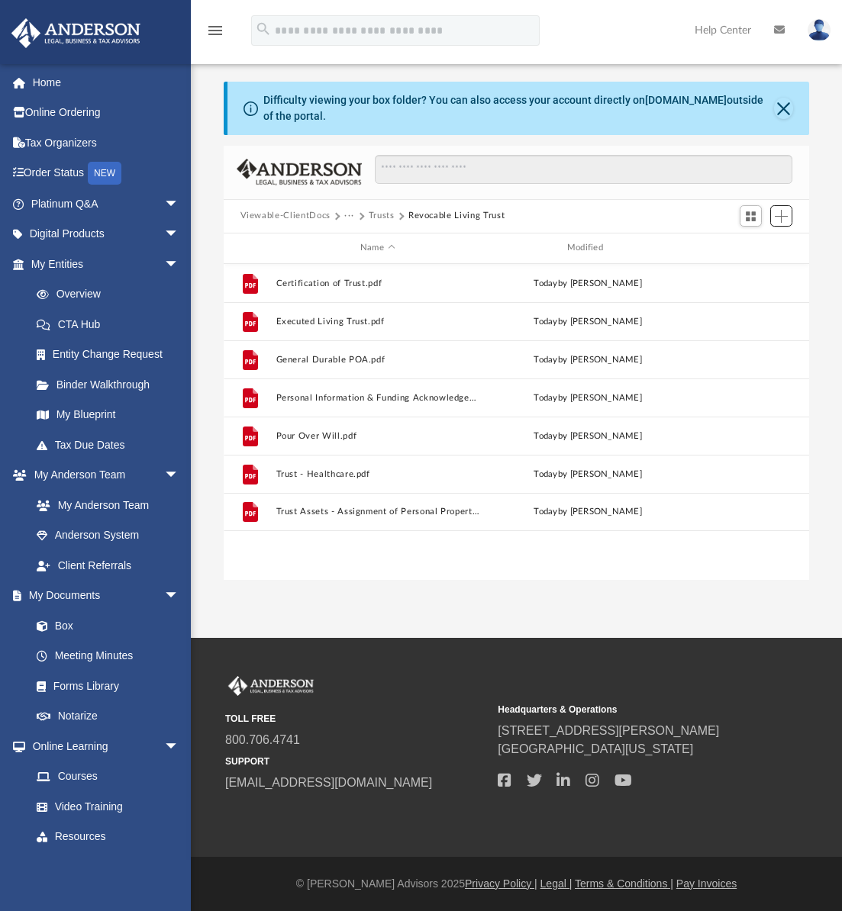
scroll to position [336, 574]
drag, startPoint x: 779, startPoint y: 110, endPoint x: 827, endPoint y: 148, distance: 61.4
click at [779, 110] on button "Close" at bounding box center [783, 108] width 19 height 21
